Goal: Information Seeking & Learning: Find specific fact

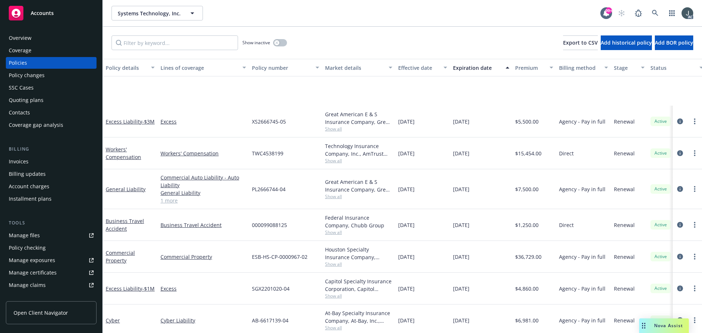
scroll to position [73, 0]
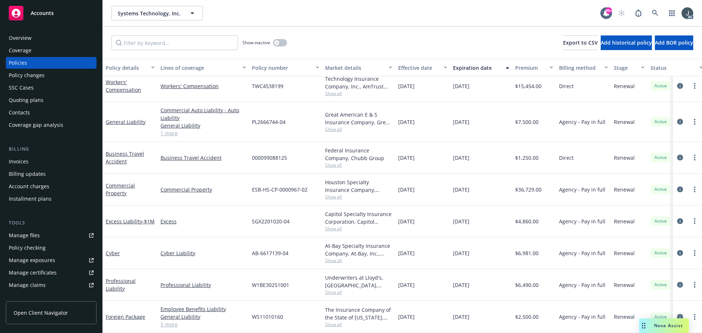
click at [677, 314] on icon "circleInformation" at bounding box center [680, 317] width 6 height 6
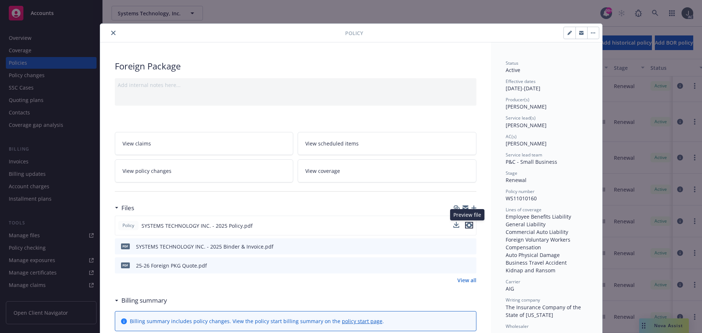
click at [467, 225] on icon "preview file" at bounding box center [469, 225] width 7 height 5
click at [110, 30] on button "close" at bounding box center [113, 33] width 9 height 9
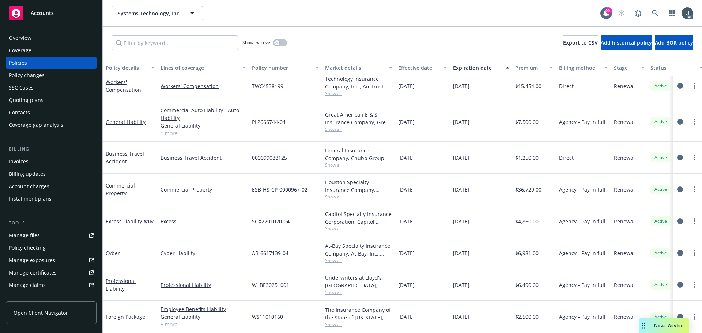
click at [21, 39] on div "Overview" at bounding box center [20, 38] width 23 height 12
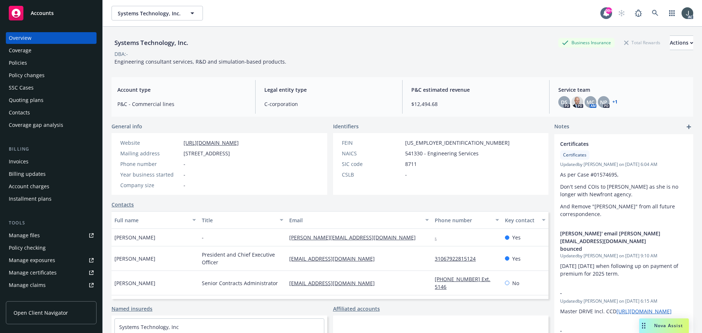
drag, startPoint x: 237, startPoint y: 154, endPoint x: 183, endPoint y: 154, distance: 54.5
click at [183, 154] on div "Mailing address [STREET_ADDRESS]" at bounding box center [179, 154] width 124 height 8
click at [46, 237] on link "Manage files" at bounding box center [51, 236] width 91 height 12
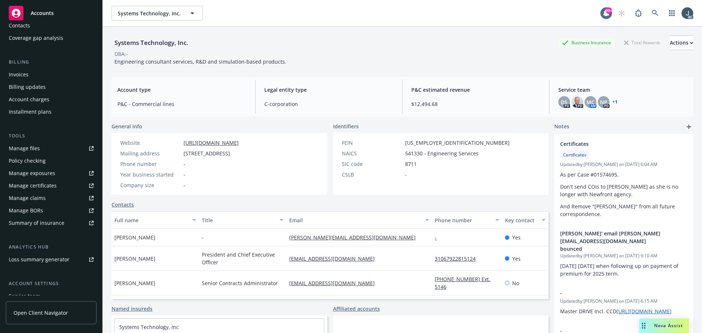
scroll to position [143, 0]
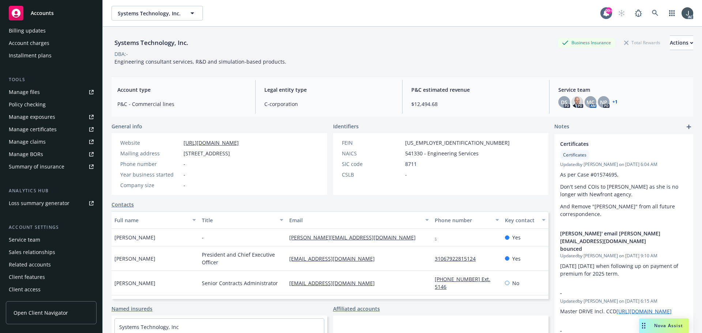
click at [31, 239] on div "Service team" at bounding box center [24, 240] width 31 height 12
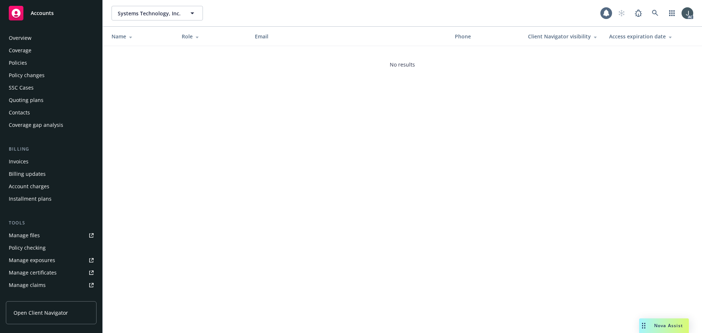
scroll to position [143, 0]
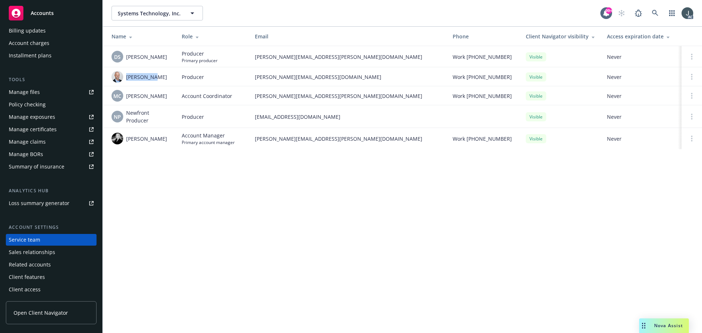
drag, startPoint x: 149, startPoint y: 78, endPoint x: 127, endPoint y: 77, distance: 22.3
click at [127, 77] on div "[PERSON_NAME]" at bounding box center [141, 77] width 59 height 12
copy span "[PERSON_NAME]"
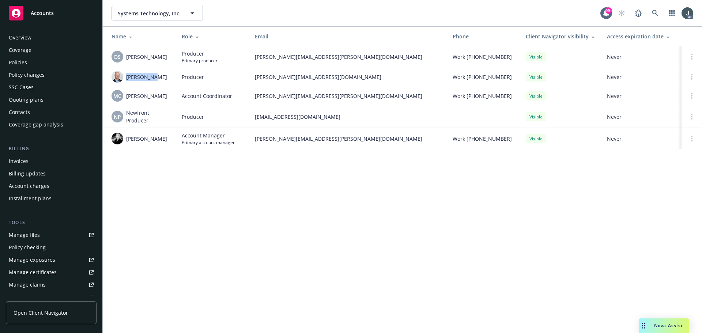
scroll to position [0, 0]
click at [27, 61] on div "Policies" at bounding box center [51, 63] width 85 height 12
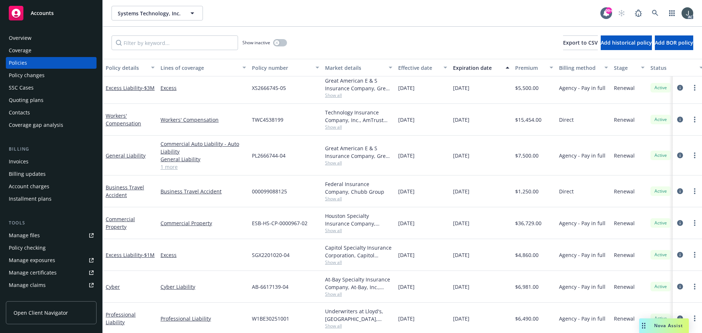
scroll to position [73, 0]
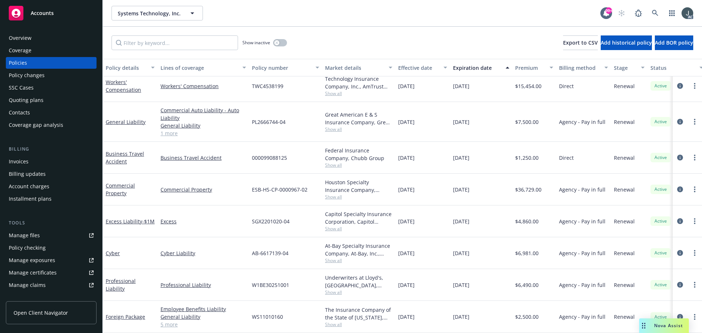
click at [173, 321] on link "5 more" at bounding box center [204, 325] width 86 height 8
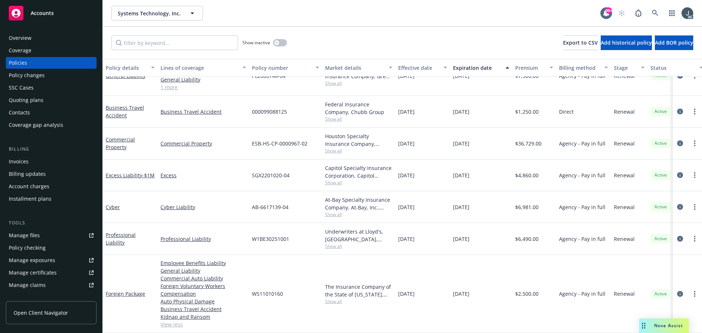
scroll to position [0, 0]
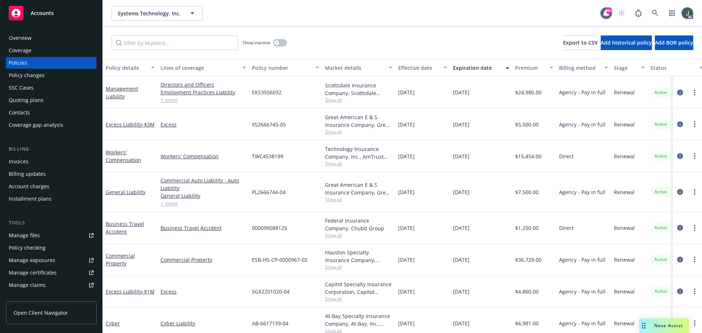
click at [677, 92] on icon "circleInformation" at bounding box center [680, 93] width 6 height 6
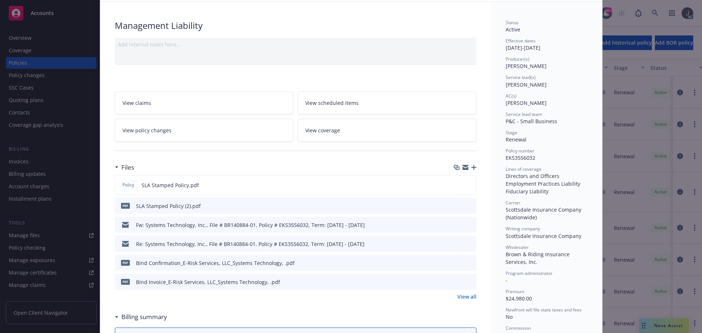
scroll to position [73, 0]
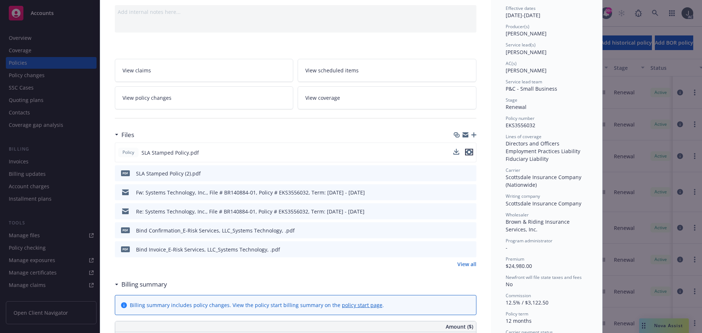
click at [468, 153] on icon "preview file" at bounding box center [469, 152] width 7 height 5
click at [465, 262] on link "View all" at bounding box center [467, 264] width 19 height 8
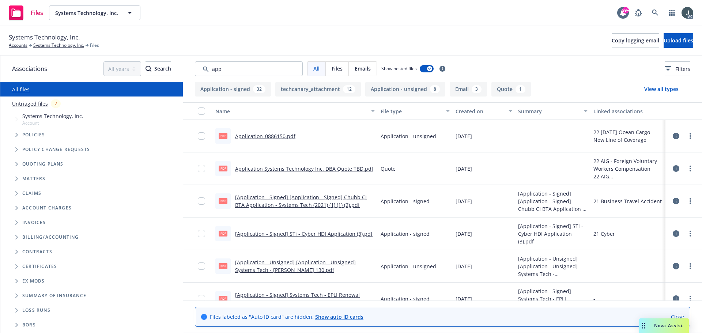
type input "app"
click at [474, 112] on div "Created on" at bounding box center [480, 112] width 49 height 8
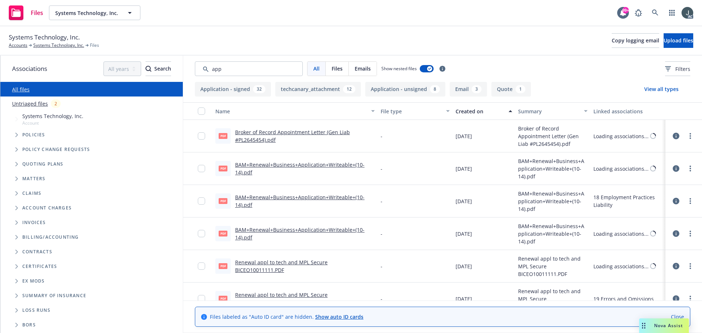
click at [474, 112] on div "Created on" at bounding box center [480, 112] width 49 height 8
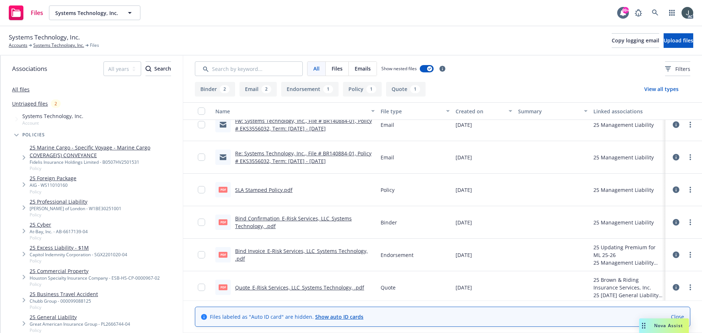
scroll to position [47, 0]
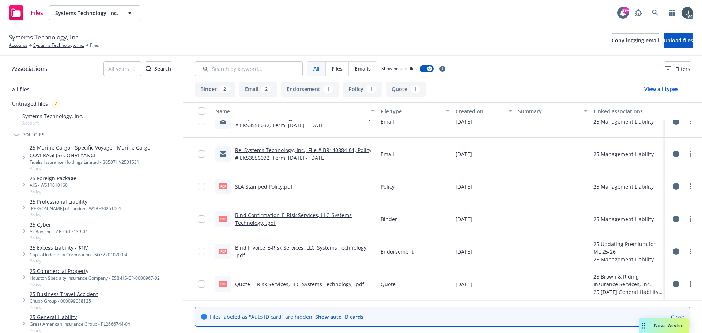
click at [344, 249] on link "Bind Invoice_E-Risk Services, LLC_Systems Technology, .pdf" at bounding box center [301, 251] width 133 height 15
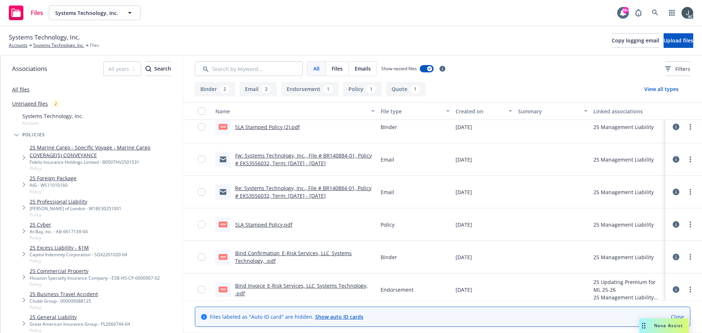
scroll to position [0, 0]
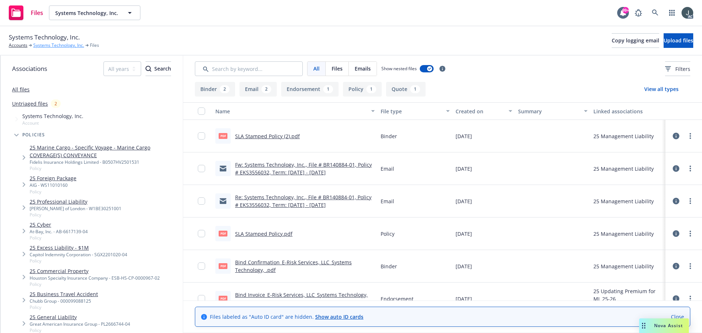
click at [52, 48] on link "Systems Technology, Inc." at bounding box center [58, 45] width 51 height 7
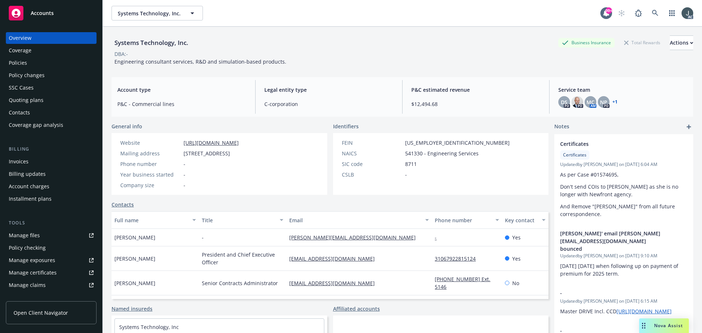
click at [24, 63] on div "Policies" at bounding box center [18, 63] width 18 height 12
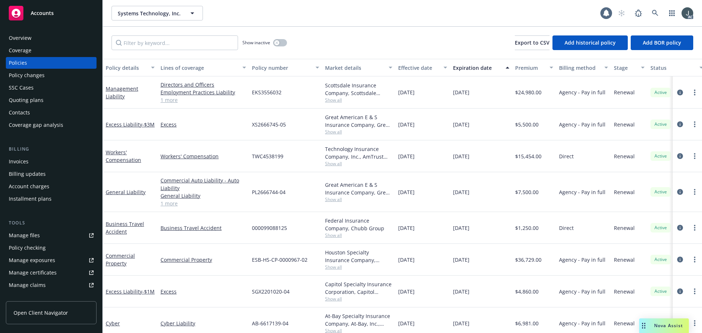
click at [269, 94] on span "EKS3556032" at bounding box center [267, 93] width 30 height 8
copy span "EKS3556032"
click at [38, 34] on div "Overview" at bounding box center [51, 38] width 85 height 12
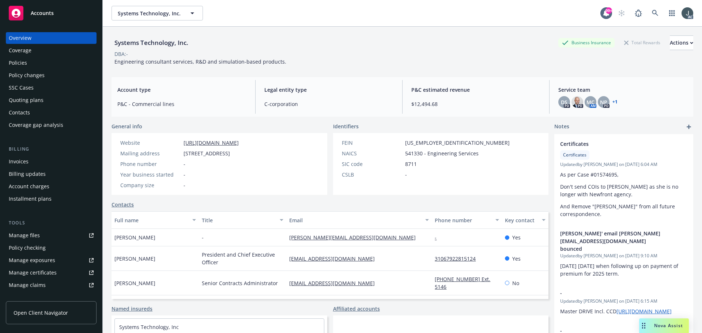
drag, startPoint x: 46, startPoint y: 73, endPoint x: 39, endPoint y: 67, distance: 9.1
click at [46, 73] on div "Policy changes" at bounding box center [51, 75] width 85 height 12
click at [37, 65] on div "Policies" at bounding box center [51, 63] width 85 height 12
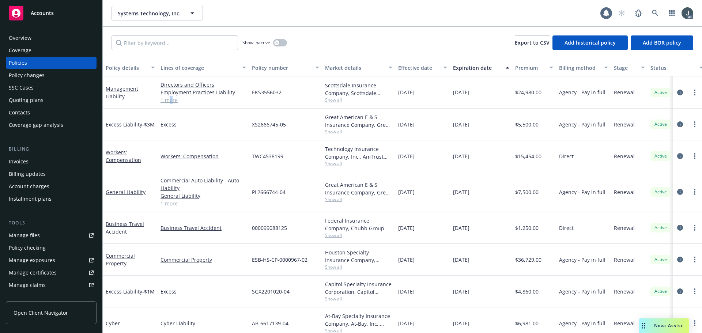
click at [171, 99] on link "1 more" at bounding box center [204, 100] width 86 height 8
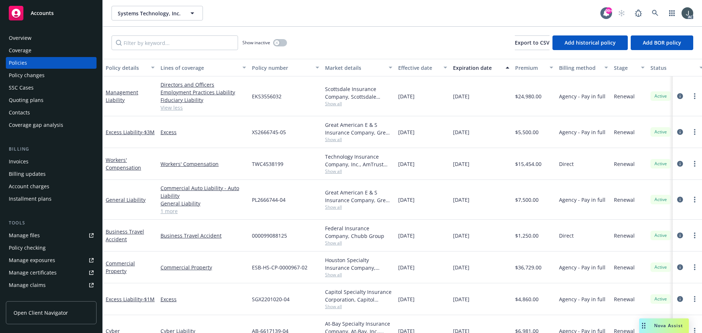
click at [16, 42] on div "Overview" at bounding box center [20, 38] width 23 height 12
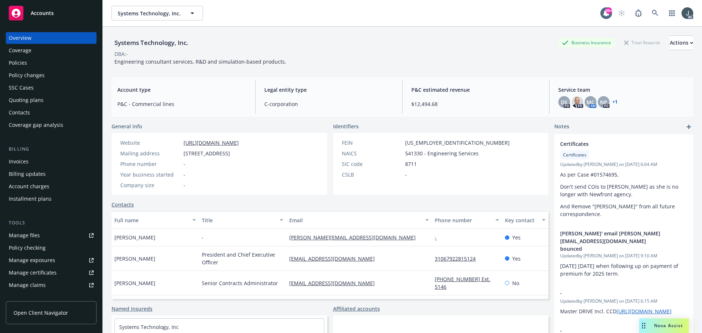
click at [25, 65] on div "Policies" at bounding box center [18, 63] width 18 height 12
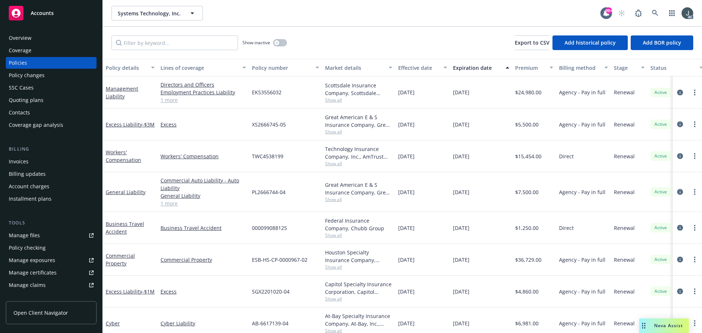
click at [166, 101] on link "1 more" at bounding box center [204, 100] width 86 height 8
click at [25, 37] on div "Overview" at bounding box center [20, 38] width 23 height 12
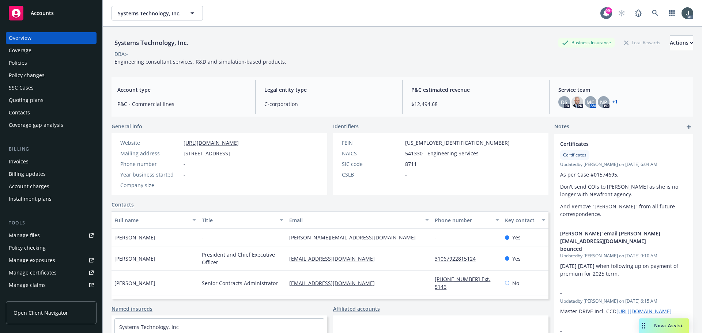
click at [27, 67] on div "Policies" at bounding box center [51, 63] width 85 height 12
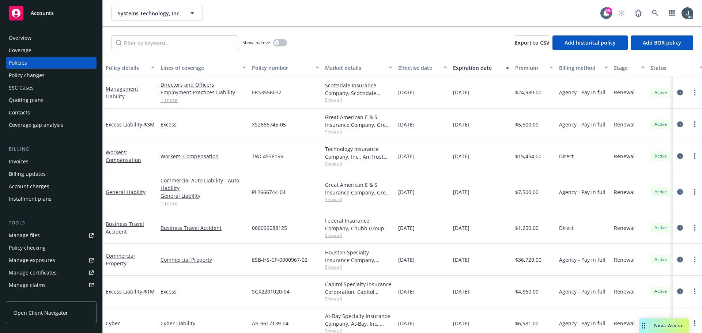
click at [336, 202] on span "Show all" at bounding box center [358, 199] width 67 height 6
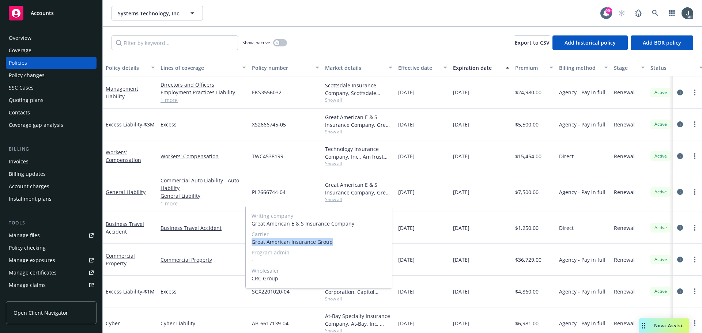
drag, startPoint x: 252, startPoint y: 242, endPoint x: 360, endPoint y: 245, distance: 108.6
click at [360, 245] on span "Great American Insurance Group" at bounding box center [319, 242] width 135 height 8
copy span "Great American Insurance Group"
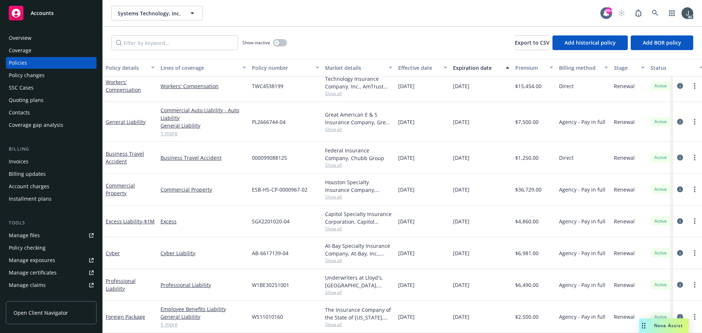
scroll to position [36, 0]
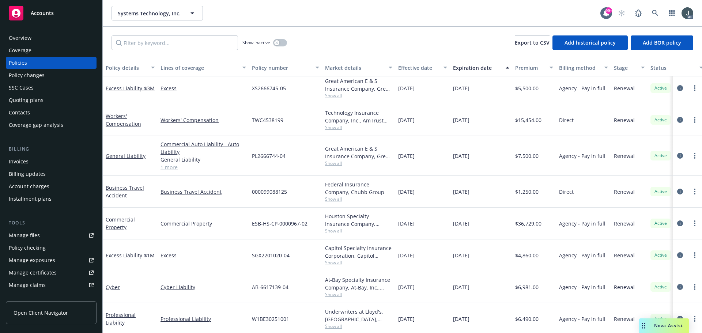
drag, startPoint x: 363, startPoint y: 37, endPoint x: 555, endPoint y: 0, distance: 196.0
click at [363, 37] on div "Show inactive Export to CSV Add historical policy Add BOR policy" at bounding box center [402, 43] width 599 height 32
drag, startPoint x: 252, startPoint y: 287, endPoint x: 297, endPoint y: 287, distance: 45.0
click at [297, 287] on div "AB-6617139-04" at bounding box center [285, 287] width 73 height 32
copy span "AB-6617139-04"
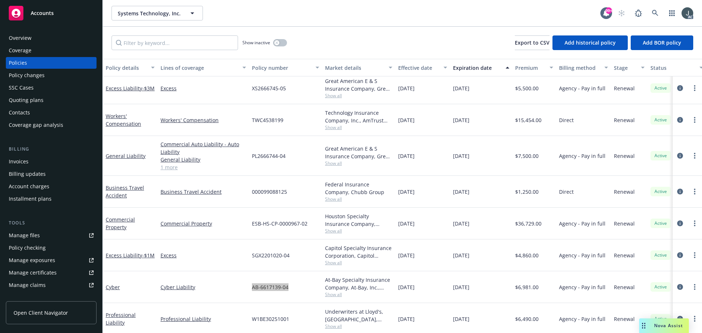
scroll to position [0, 0]
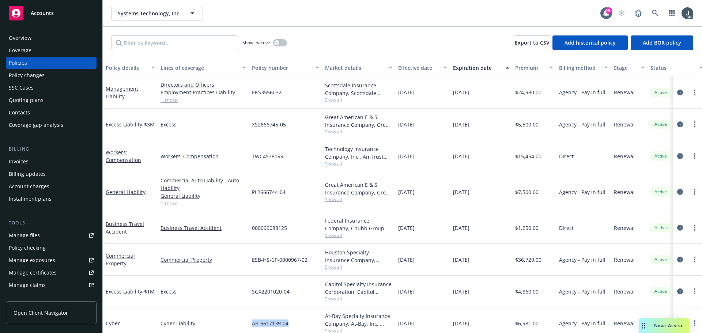
click at [37, 38] on div "Overview" at bounding box center [51, 38] width 85 height 12
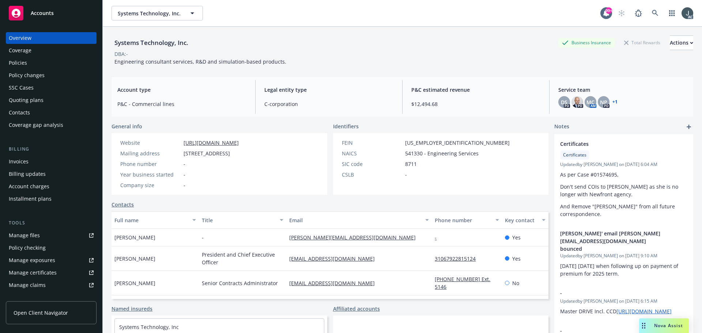
click at [27, 64] on div "Policies" at bounding box center [51, 63] width 85 height 12
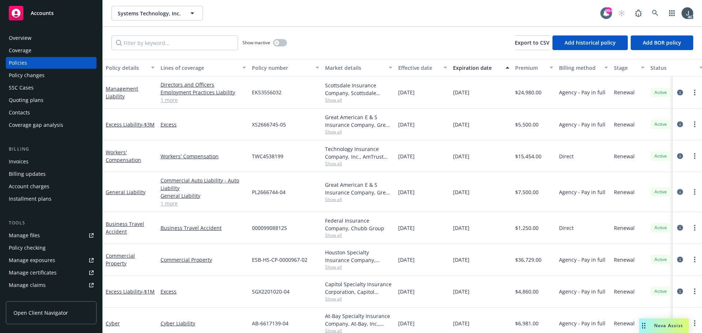
click at [32, 43] on div "Overview" at bounding box center [51, 38] width 85 height 12
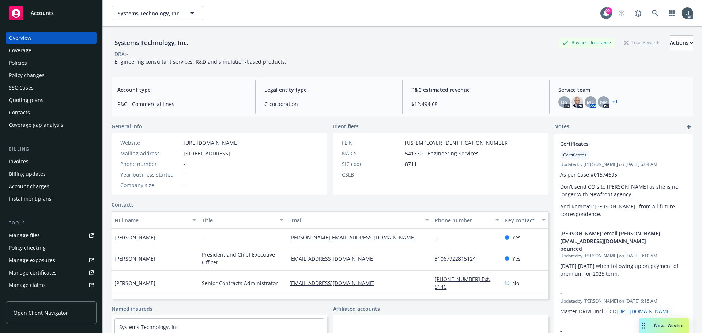
drag, startPoint x: 168, startPoint y: 260, endPoint x: 116, endPoint y: 259, distance: 51.9
click at [116, 259] on div "[PERSON_NAME]" at bounding box center [155, 259] width 87 height 25
copy span "[PERSON_NAME]"
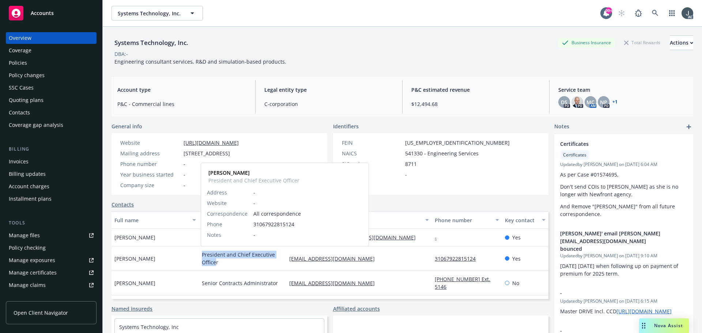
drag, startPoint x: 202, startPoint y: 253, endPoint x: 216, endPoint y: 262, distance: 17.1
click at [216, 262] on span "President and Chief Executive Officer" at bounding box center [243, 258] width 82 height 15
copy span "President and Chief Executive Officer"
